Goal: Navigation & Orientation: Find specific page/section

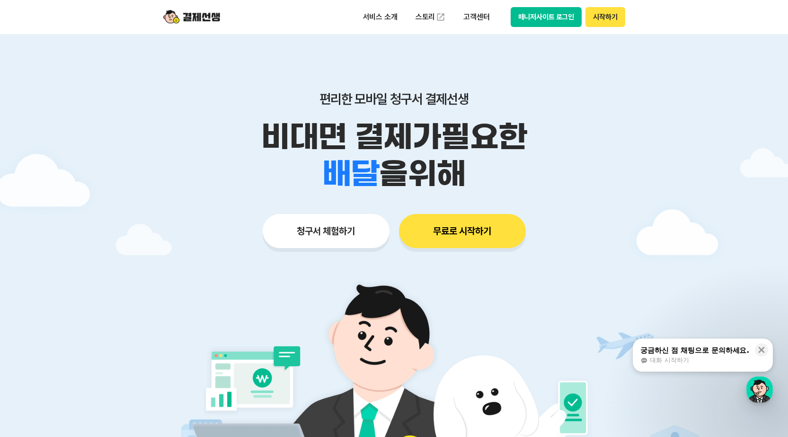
click at [546, 17] on button "매니저사이트 로그인" at bounding box center [546, 17] width 71 height 20
click at [563, 19] on button "매니저사이트 로그인" at bounding box center [546, 17] width 71 height 20
click at [543, 15] on button "매니저사이트 로그인" at bounding box center [546, 17] width 71 height 20
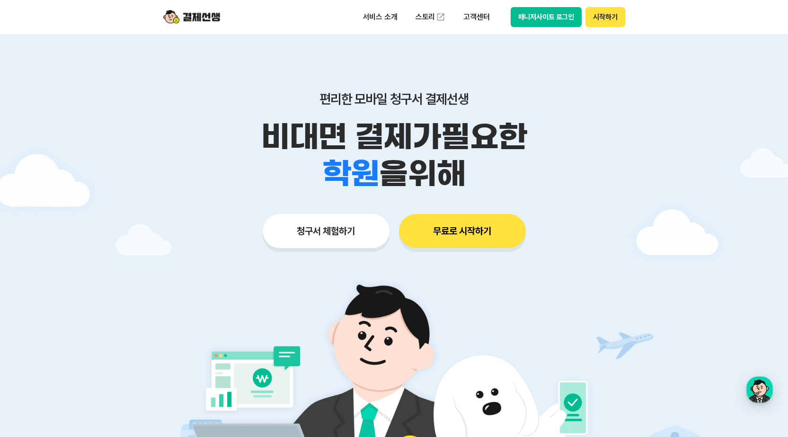
click at [546, 19] on button "매니저사이트 로그인" at bounding box center [546, 17] width 71 height 20
click at [553, 19] on button "매니저사이트 로그인" at bounding box center [546, 17] width 71 height 20
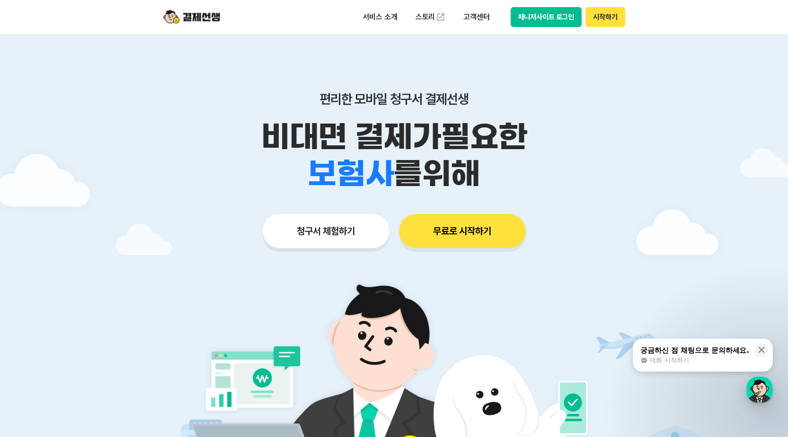
click at [548, 18] on button "매니저사이트 로그인" at bounding box center [546, 17] width 71 height 20
